Goal: Information Seeking & Learning: Check status

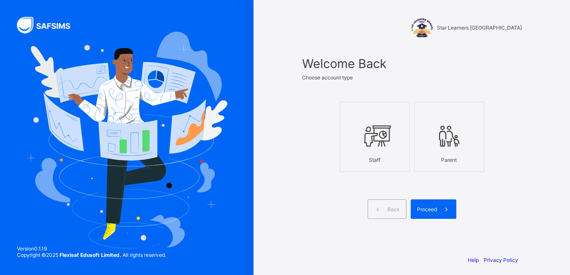
click at [382, 150] on div at bounding box center [374, 135] width 61 height 33
click at [445, 210] on icon at bounding box center [446, 209] width 9 height 8
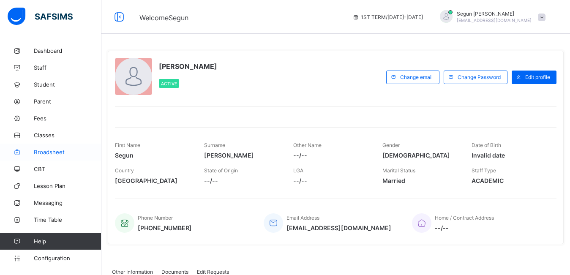
click at [50, 150] on span "Broadsheet" at bounding box center [68, 152] width 68 height 7
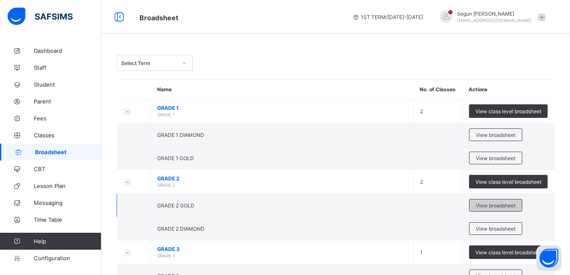
click at [490, 207] on span "View broadsheet" at bounding box center [496, 205] width 40 height 6
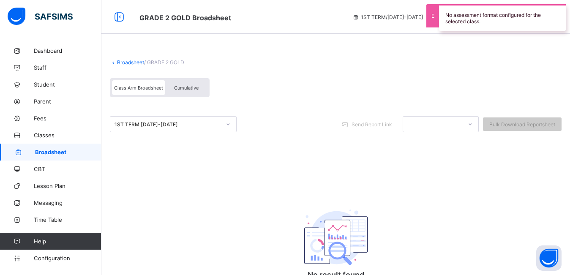
click at [188, 91] on div "Cumulative" at bounding box center [186, 87] width 42 height 15
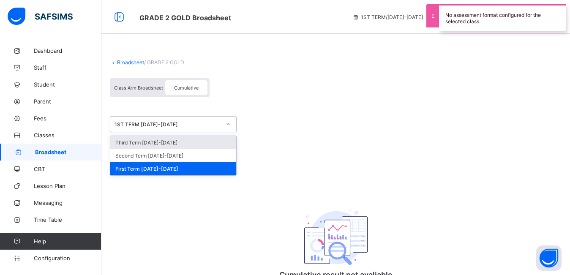
click at [184, 126] on div "1ST TERM [DATE]-[DATE]" at bounding box center [167, 124] width 106 height 6
click at [180, 143] on div "Third Term [DATE]-[DATE]" at bounding box center [173, 142] width 126 height 13
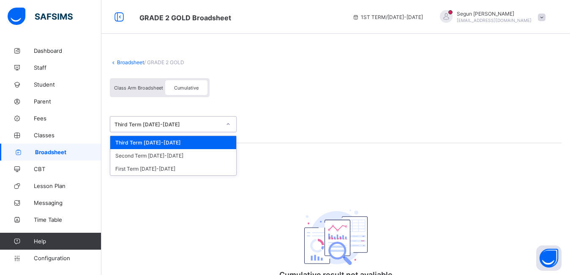
click at [207, 126] on div "Third Term [DATE]-[DATE]" at bounding box center [167, 124] width 106 height 6
click at [208, 140] on div "Third Term [DATE]-[DATE]" at bounding box center [173, 142] width 126 height 13
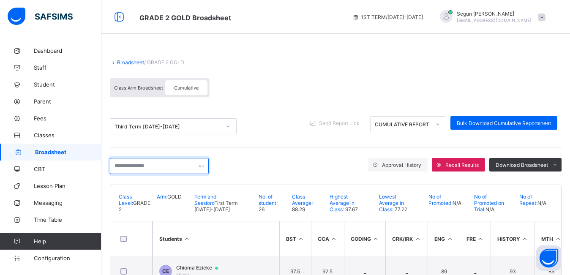
click at [169, 164] on input "text" at bounding box center [159, 166] width 99 height 16
type input "*"
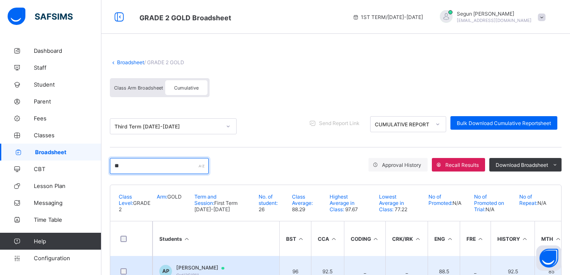
type input "**"
click at [193, 264] on td "AP [PERSON_NAME] Grd/2G/011" at bounding box center [216, 271] width 127 height 30
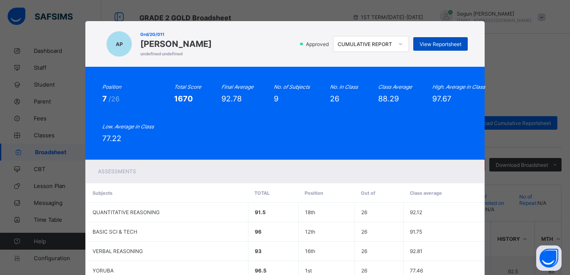
click at [442, 39] on div "View Reportsheet" at bounding box center [440, 44] width 55 height 14
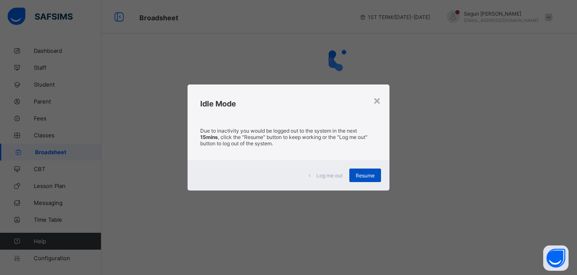
click at [359, 180] on div "Resume" at bounding box center [365, 176] width 32 height 14
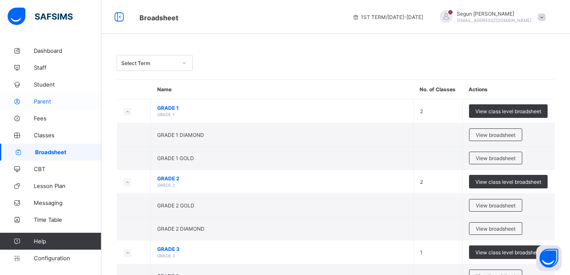
click at [45, 100] on span "Parent" at bounding box center [68, 101] width 68 height 7
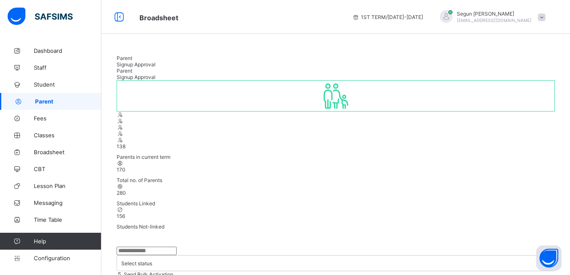
click at [138, 247] on input "text" at bounding box center [147, 251] width 60 height 8
type input "*****"
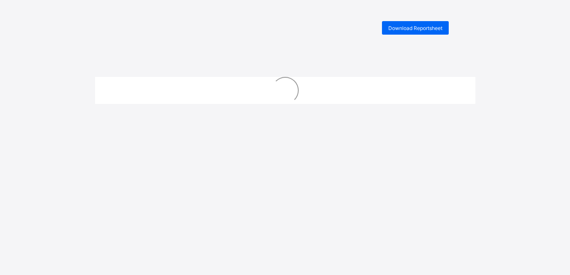
click at [435, 55] on div "Download Reportsheet New Update Available Hello there, You can install SAFSIMS …" at bounding box center [285, 158] width 570 height 275
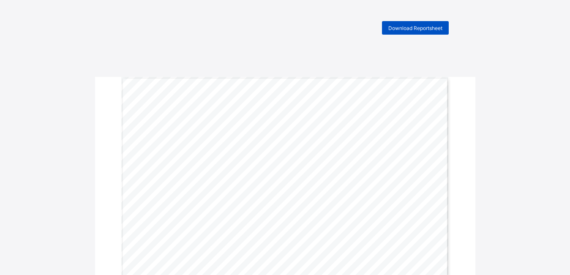
click at [417, 33] on div "Download Reportsheet" at bounding box center [415, 28] width 67 height 14
